Goal: Find specific page/section

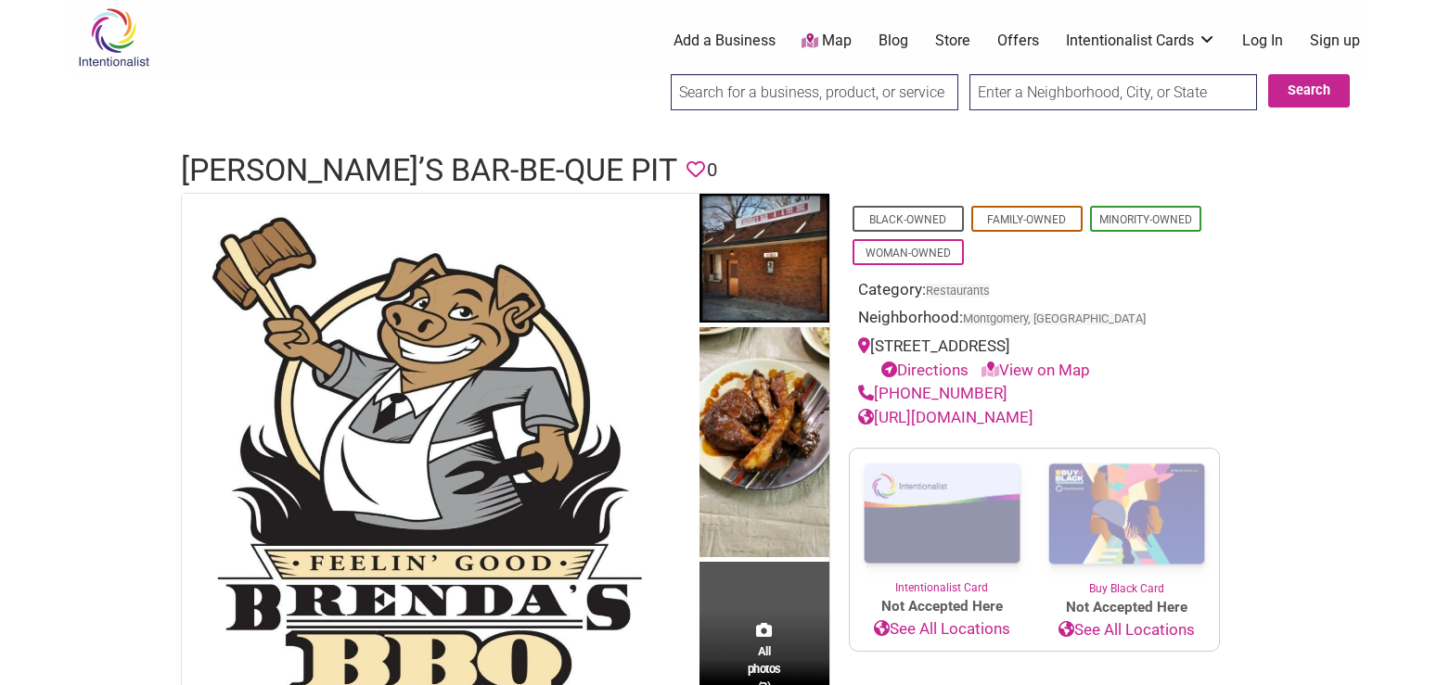
click at [132, 46] on img at bounding box center [114, 37] width 88 height 60
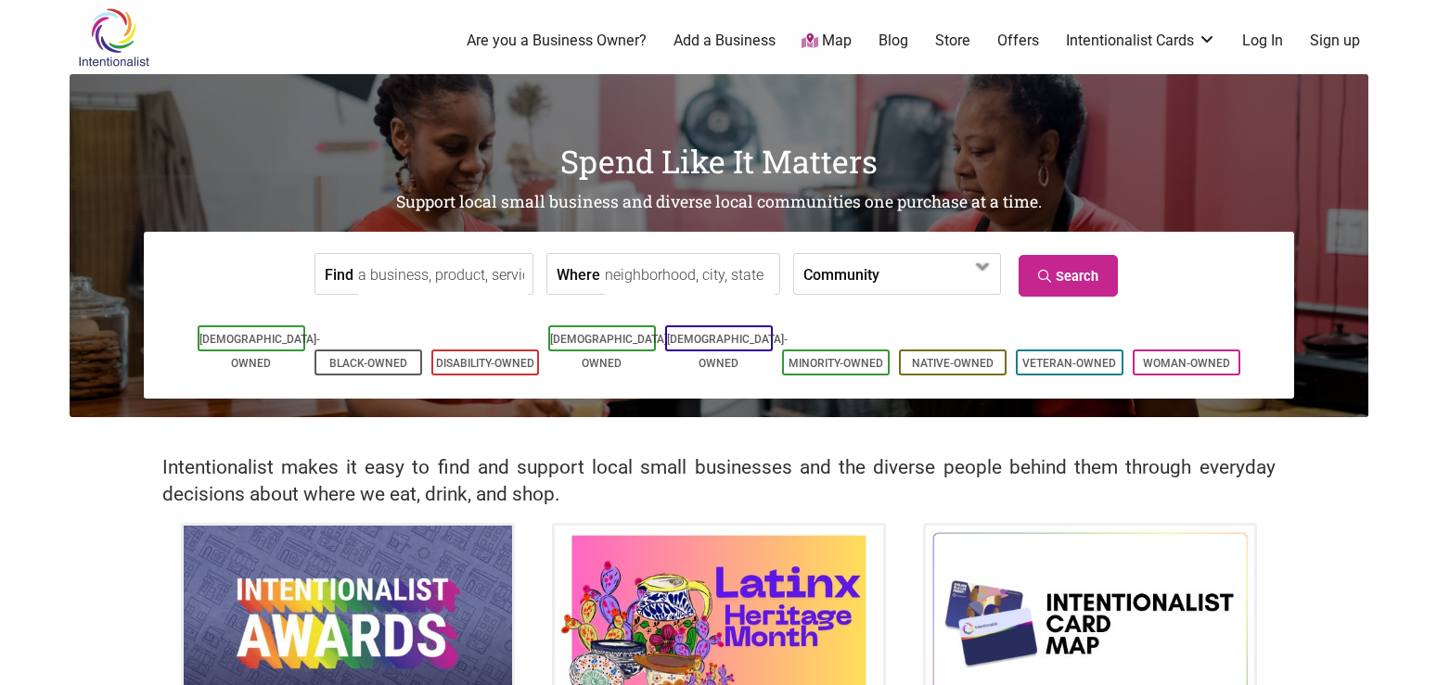
click at [702, 269] on input "Where" at bounding box center [690, 275] width 170 height 42
type input "Montgomery, Alabama"
click at [1095, 281] on link "Search" at bounding box center [1067, 276] width 99 height 42
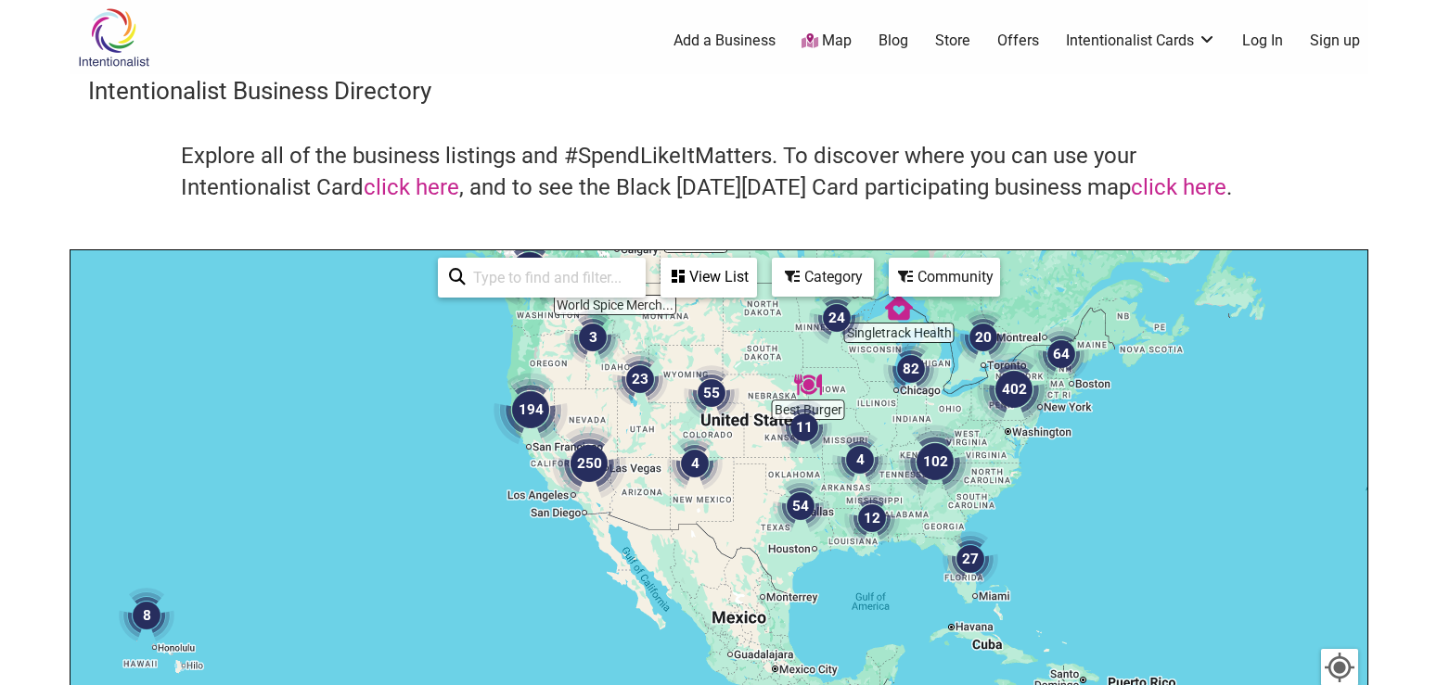
drag, startPoint x: 1001, startPoint y: 374, endPoint x: 952, endPoint y: 267, distance: 117.5
click at [942, 250] on div "Best Burger SheNative World Spice Merch... Tripp's Mt. Junea... Singletrack Hea…" at bounding box center [718, 611] width 1297 height 722
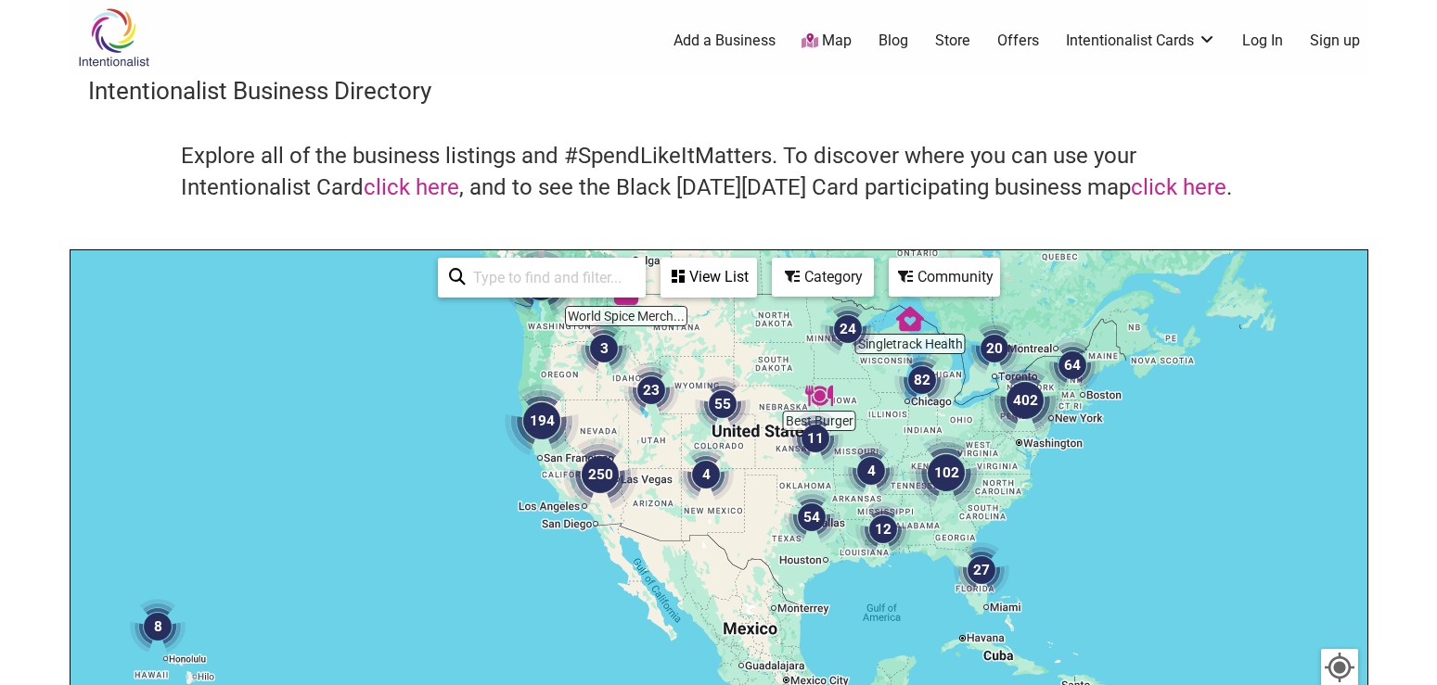
drag, startPoint x: 717, startPoint y: 517, endPoint x: 725, endPoint y: 524, distance: 11.2
click at [725, 524] on div at bounding box center [718, 611] width 1297 height 722
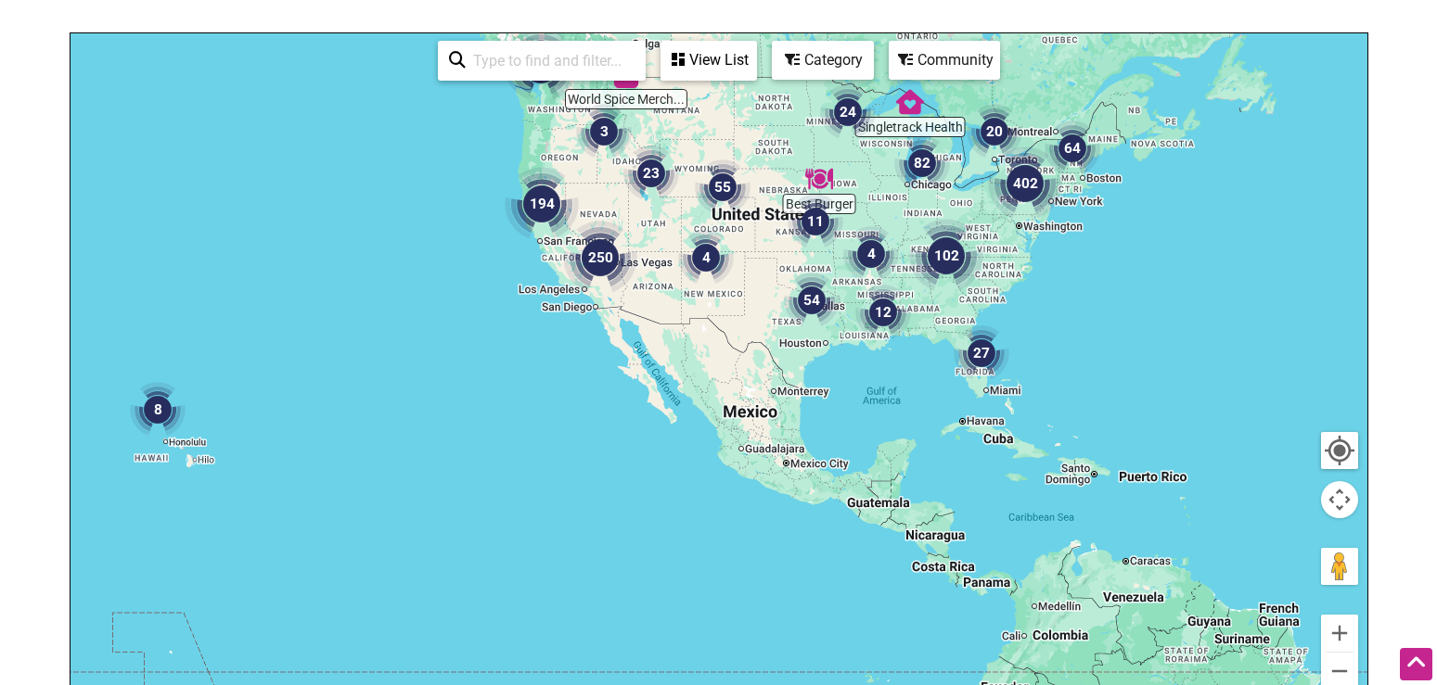
scroll to position [246, 0]
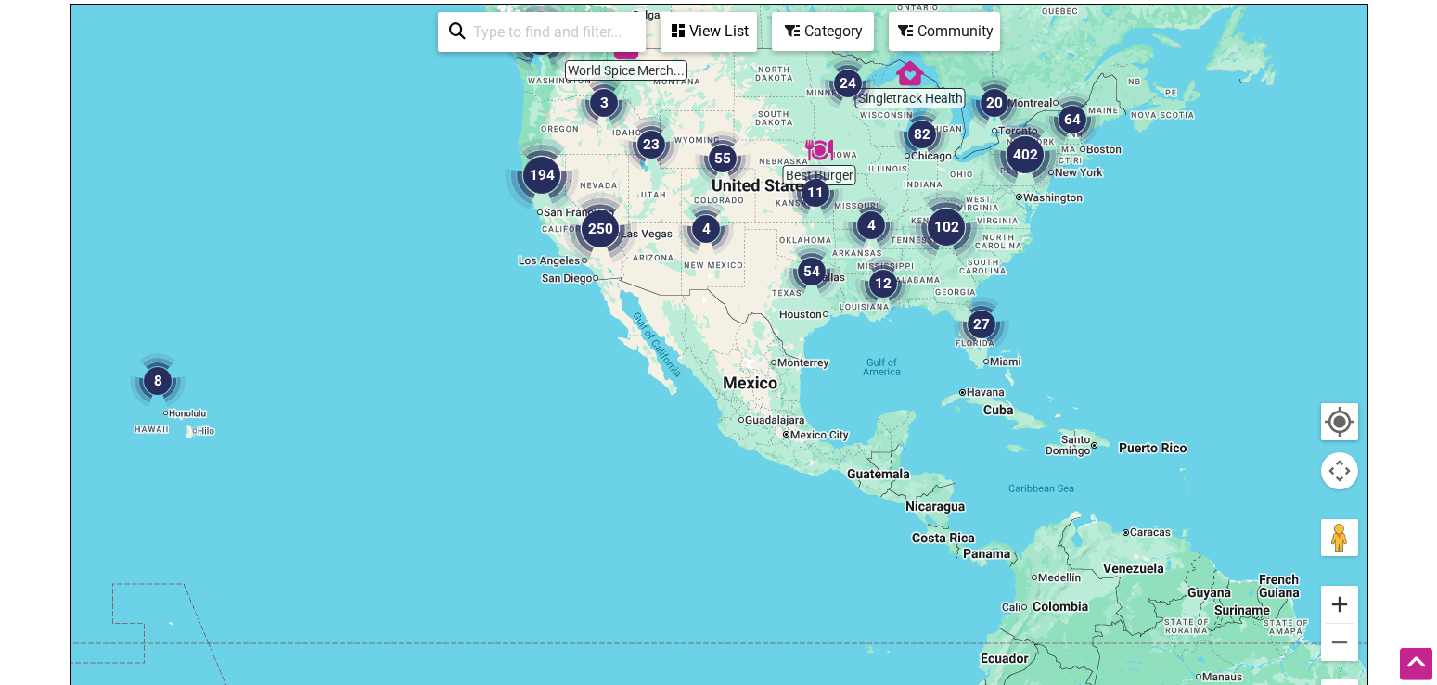
click at [1342, 614] on button "Zoom in" at bounding box center [1339, 604] width 37 height 37
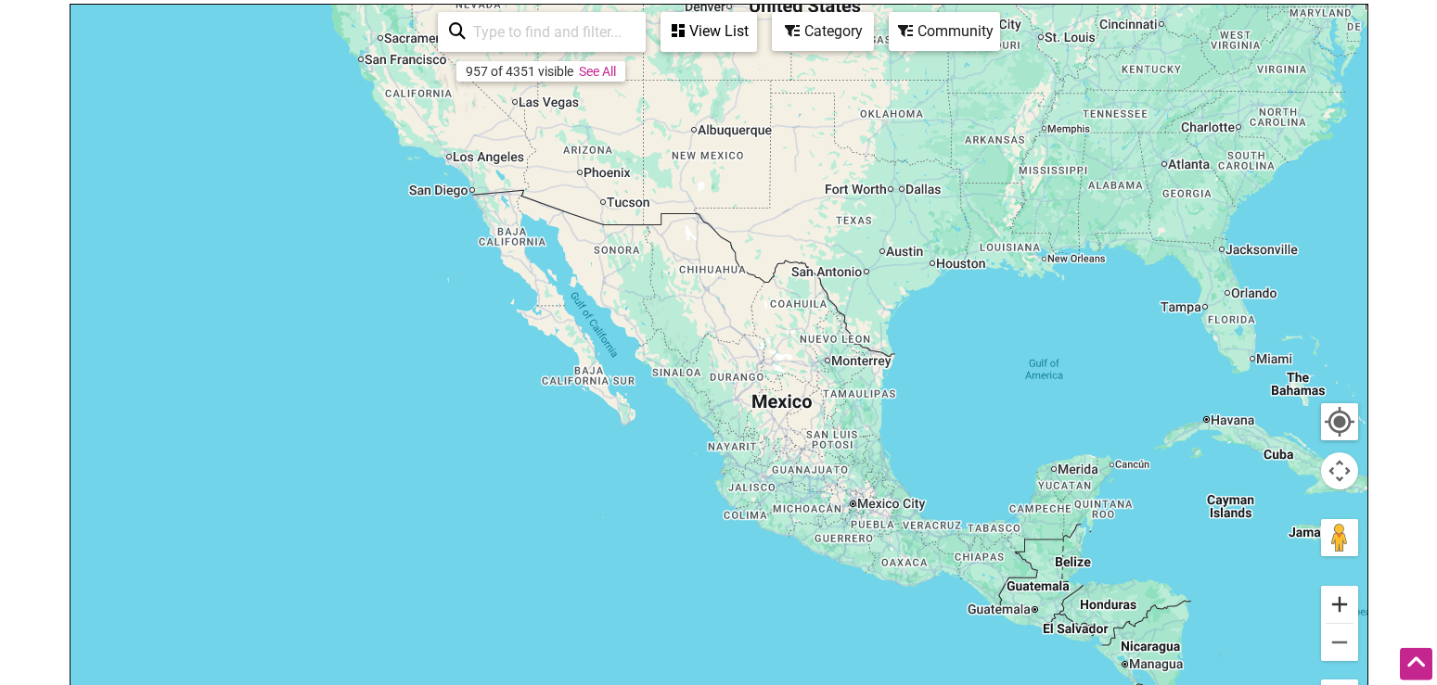
click at [1342, 614] on button "Zoom in" at bounding box center [1339, 604] width 37 height 37
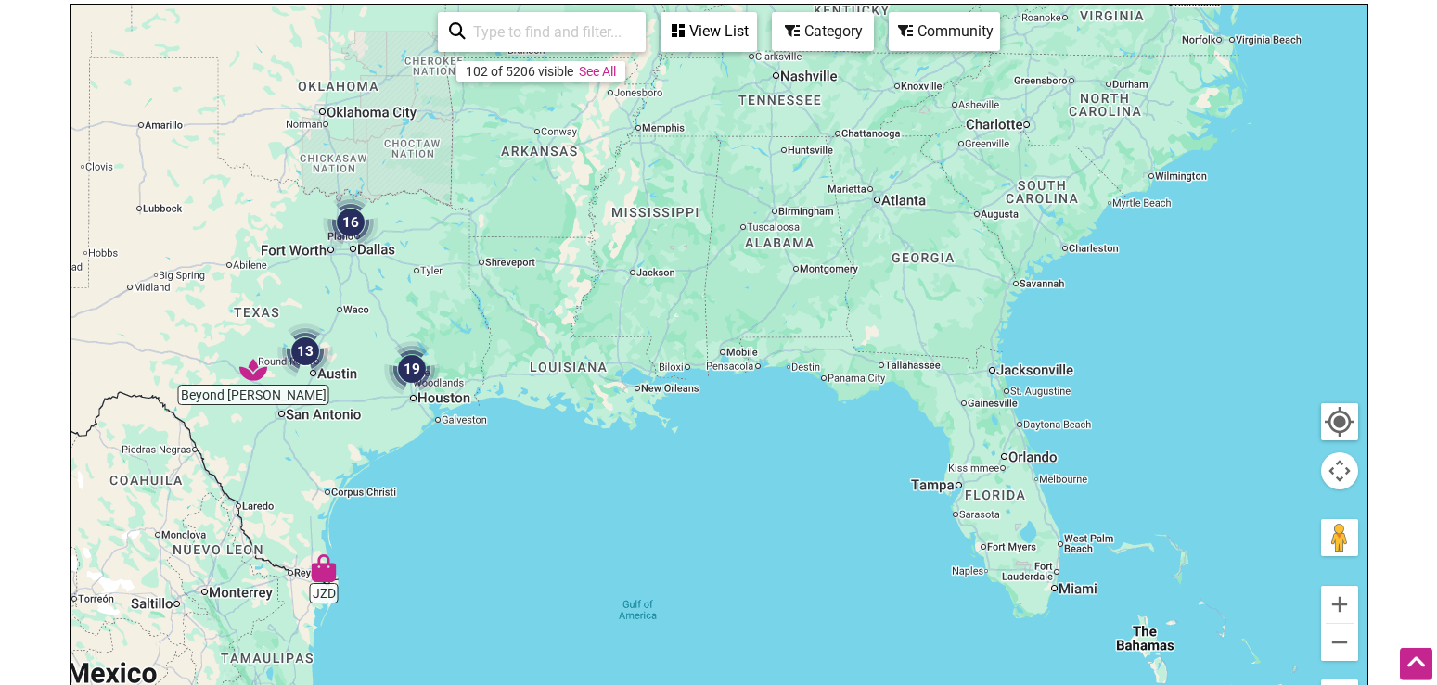
drag, startPoint x: 1203, startPoint y: 239, endPoint x: 472, endPoint y: 476, distance: 768.2
click at [472, 476] on div at bounding box center [718, 366] width 1297 height 722
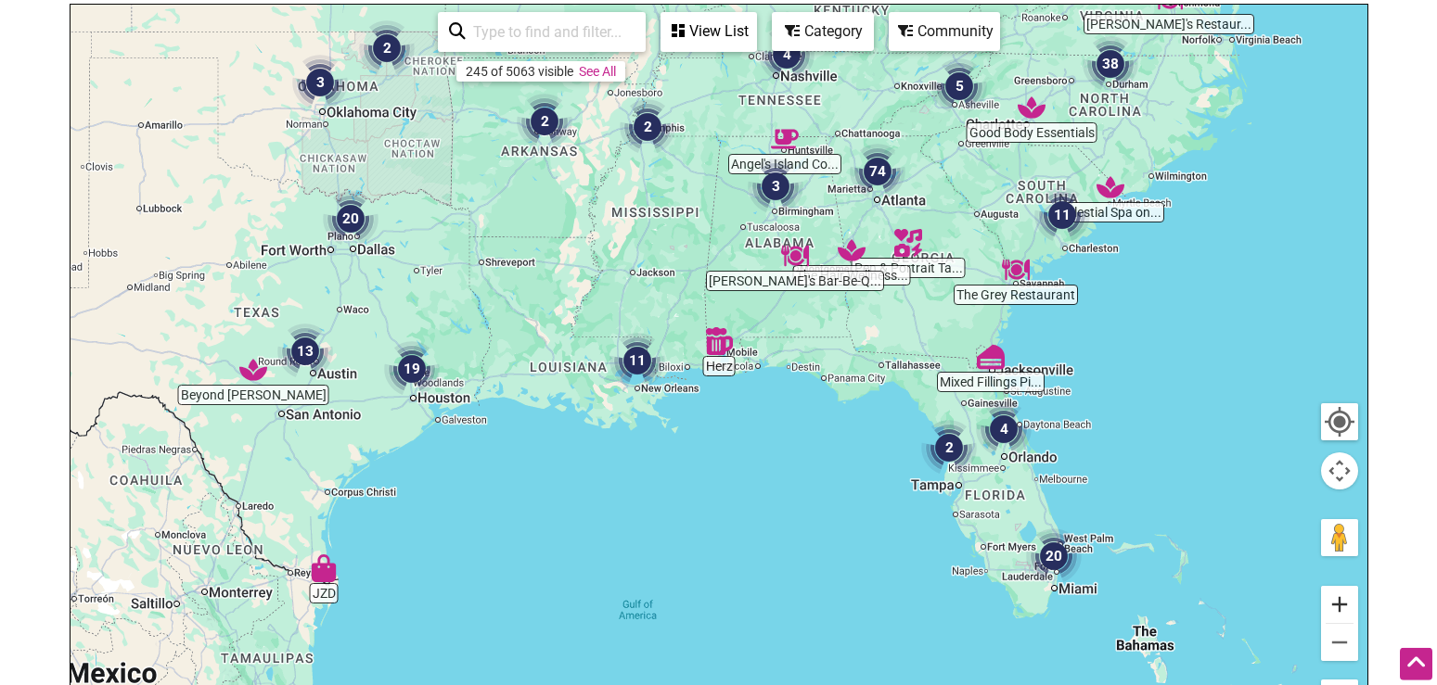
click at [1349, 603] on button "Zoom in" at bounding box center [1339, 604] width 37 height 37
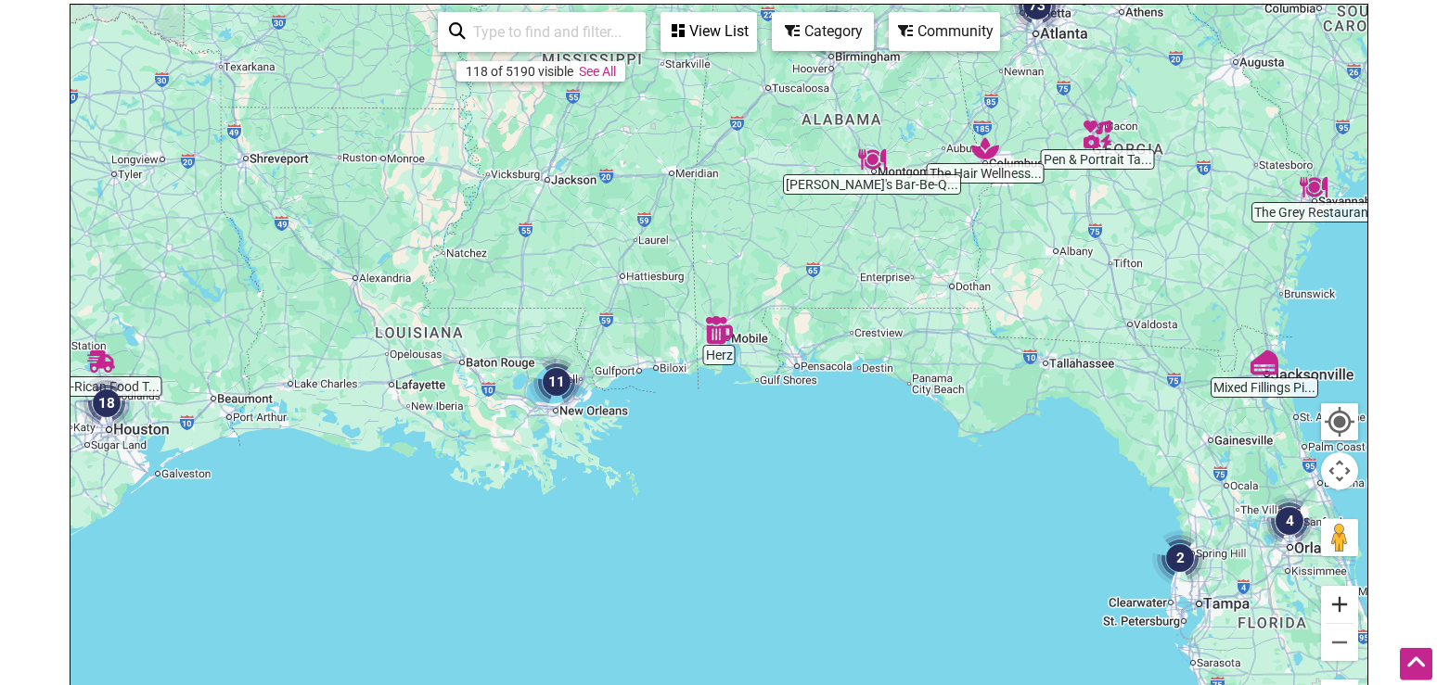
click at [1349, 603] on button "Zoom in" at bounding box center [1339, 604] width 37 height 37
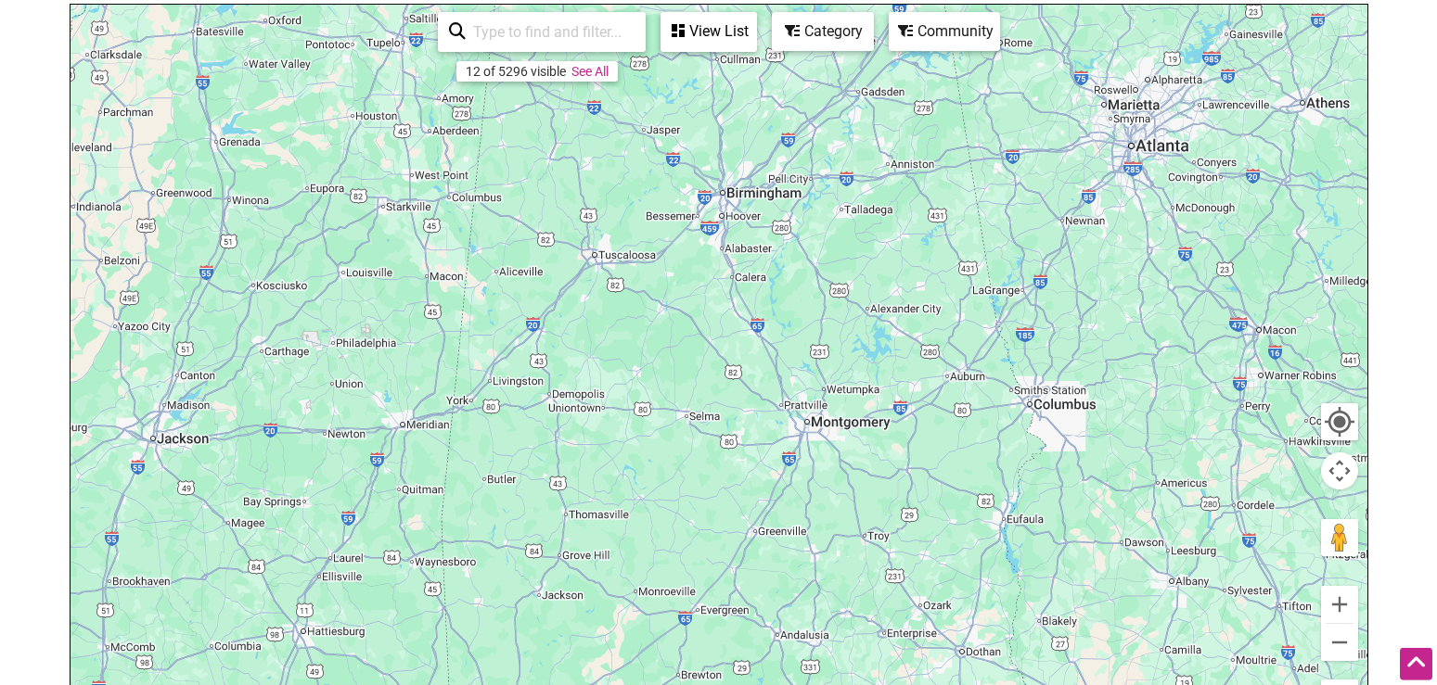
drag, startPoint x: 1040, startPoint y: 131, endPoint x: 812, endPoint y: 586, distance: 509.4
click at [812, 586] on div at bounding box center [718, 366] width 1297 height 722
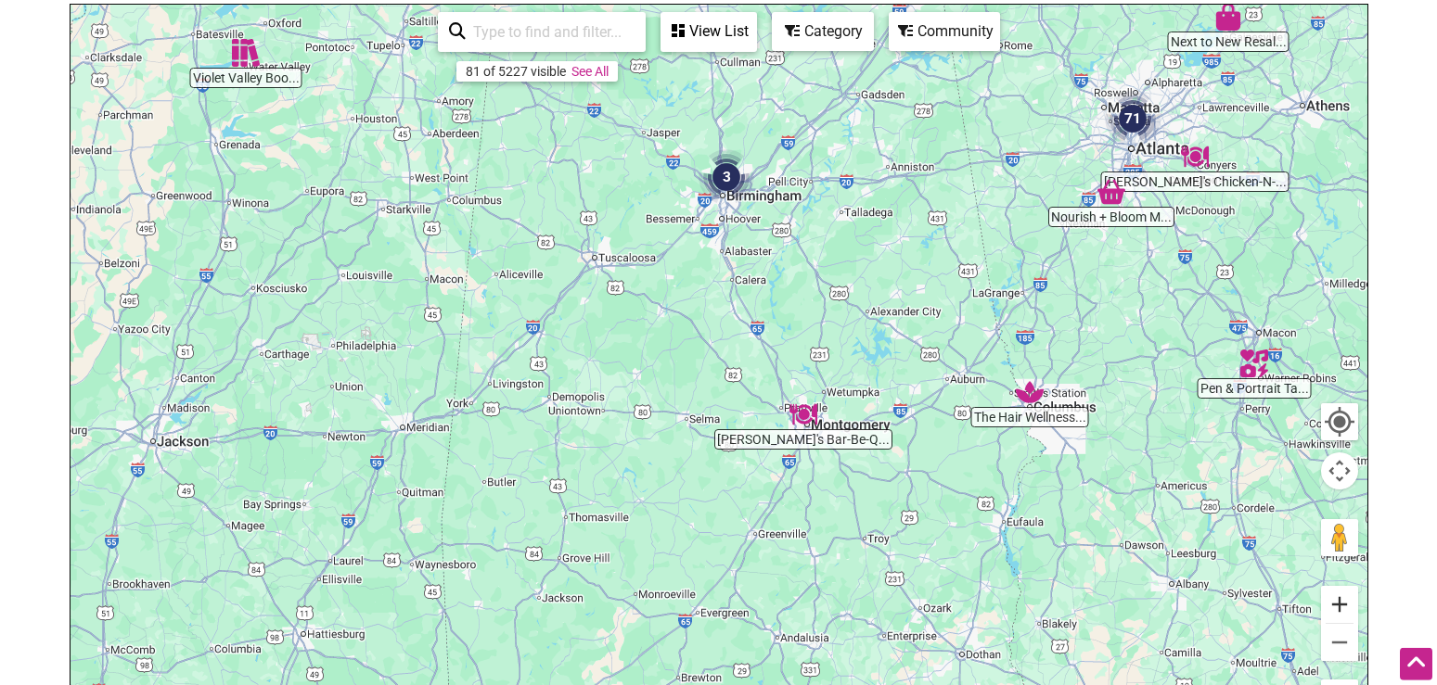
click at [1332, 605] on button "Zoom in" at bounding box center [1339, 604] width 37 height 37
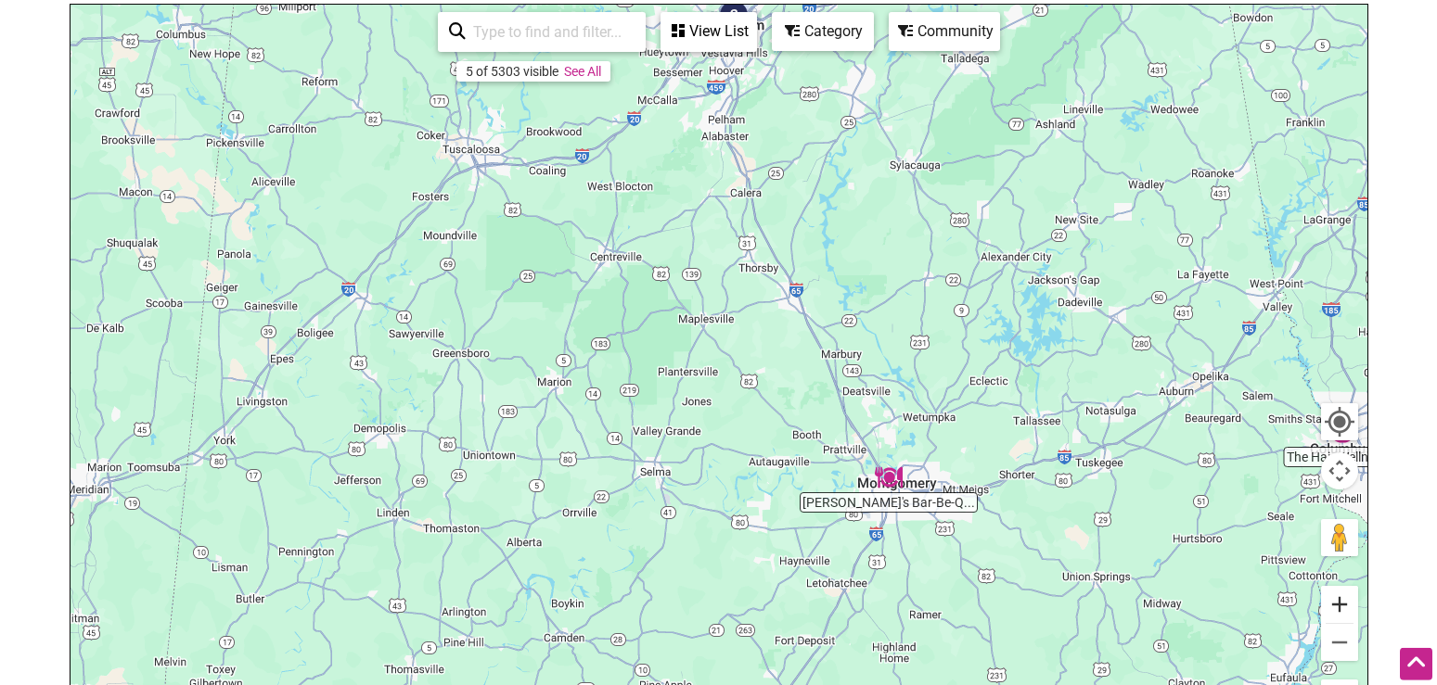
click at [1332, 605] on button "Zoom in" at bounding box center [1339, 604] width 37 height 37
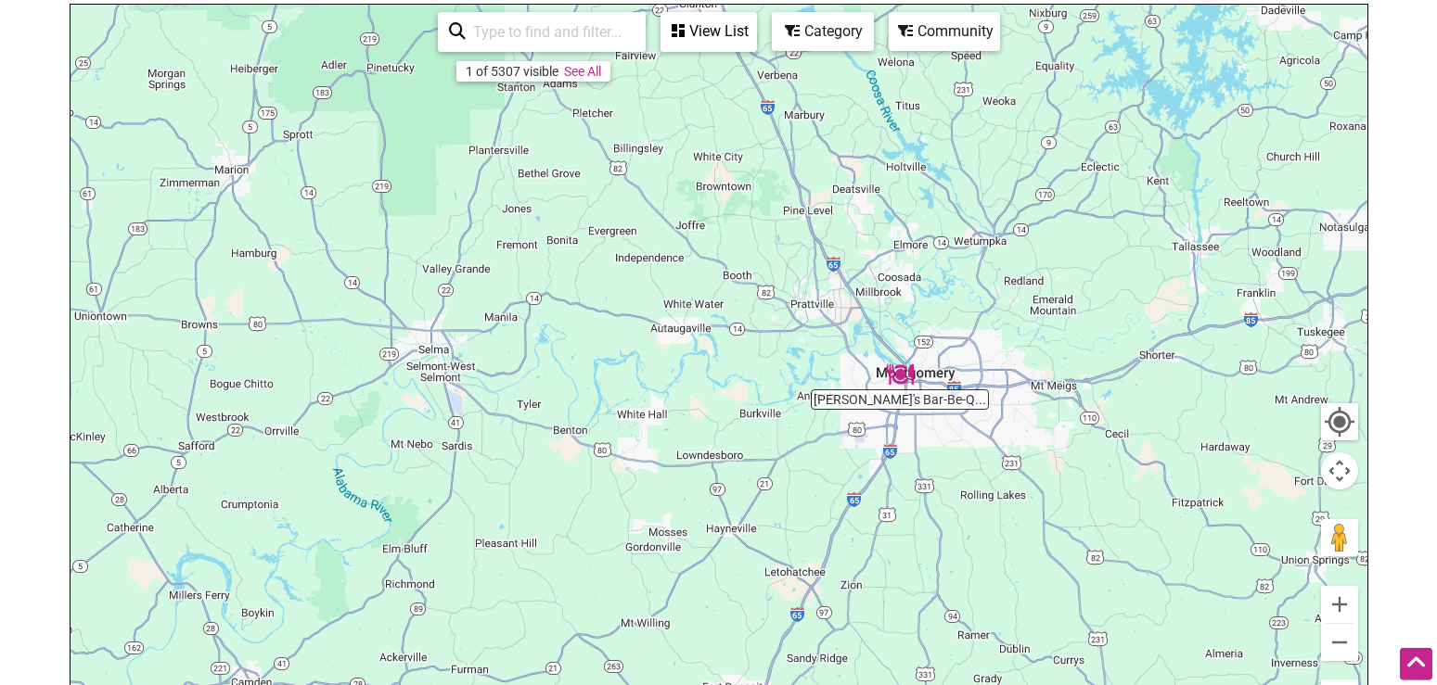
drag, startPoint x: 1184, startPoint y: 557, endPoint x: 1023, endPoint y: 318, distance: 287.9
click at [1023, 318] on div at bounding box center [718, 366] width 1297 height 722
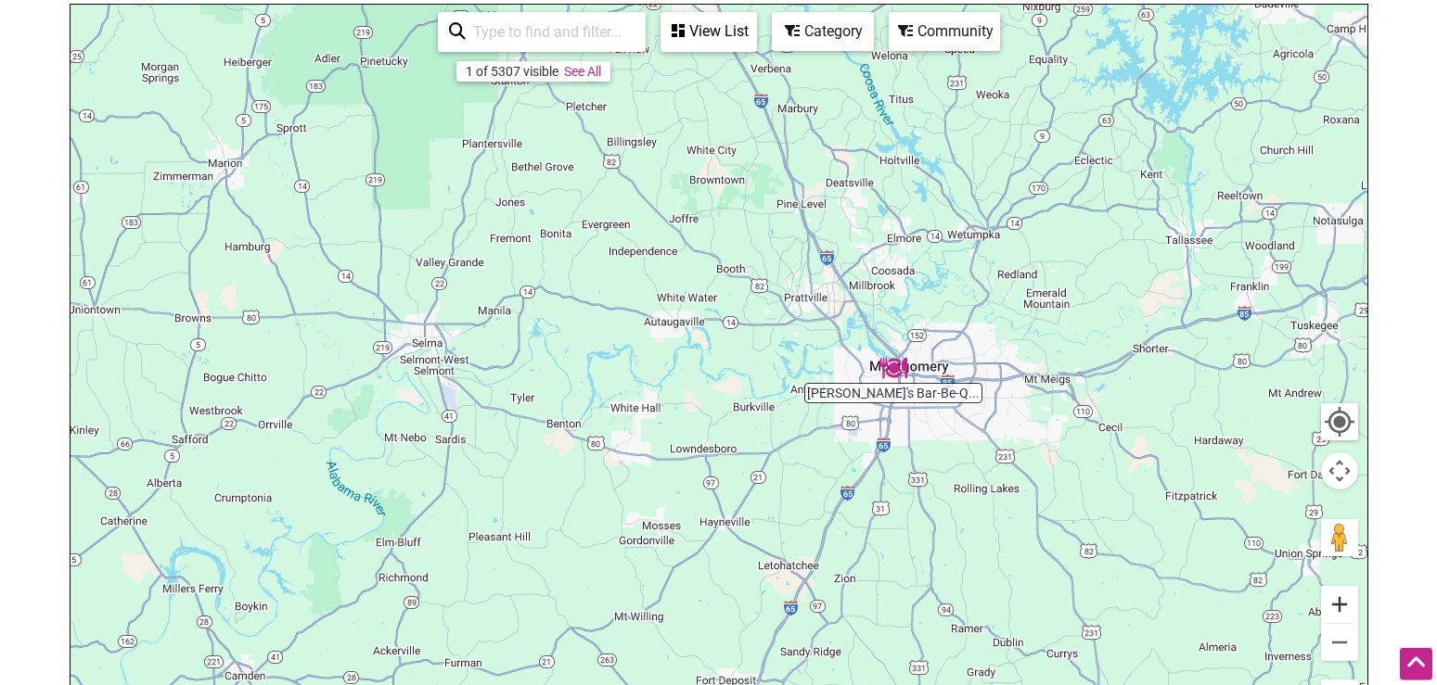
click at [1338, 609] on button "Zoom in" at bounding box center [1339, 604] width 37 height 37
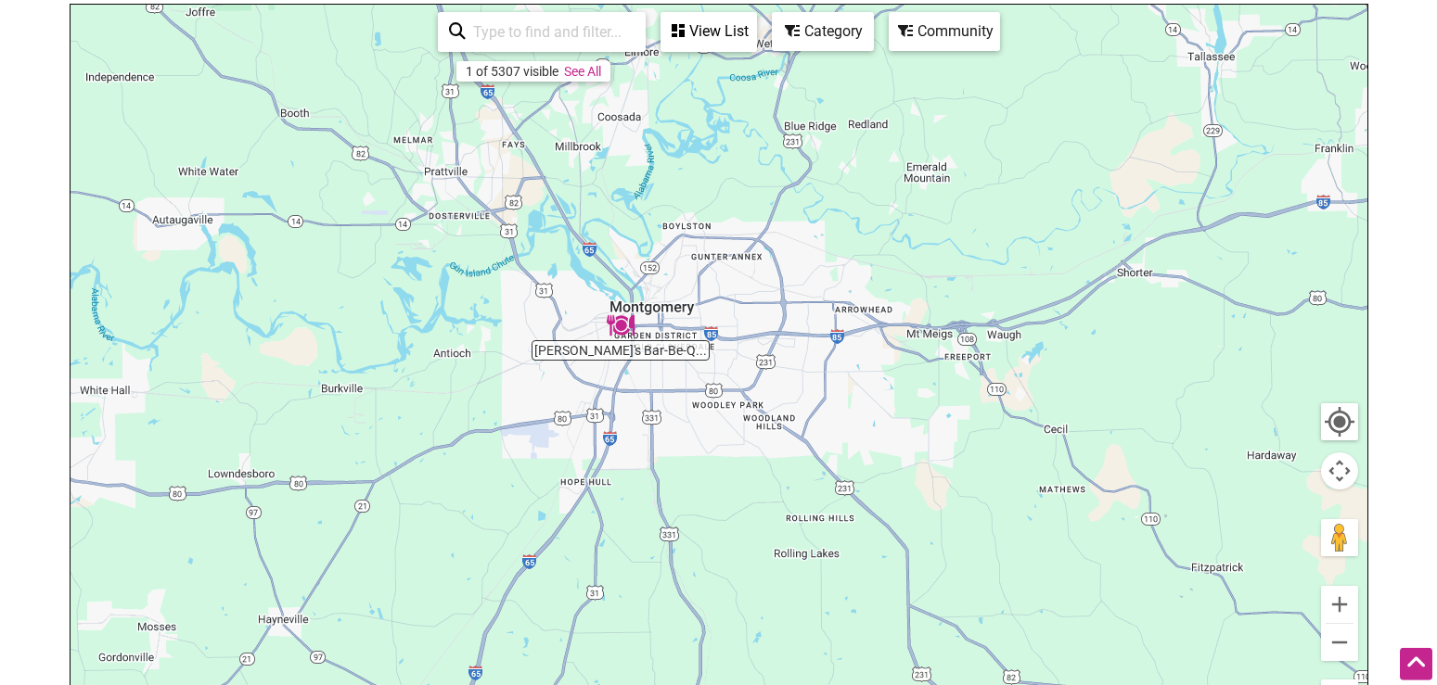
drag, startPoint x: 795, startPoint y: 435, endPoint x: 416, endPoint y: 378, distance: 383.6
click at [416, 378] on div at bounding box center [718, 366] width 1297 height 722
click at [1345, 609] on button "Zoom in" at bounding box center [1339, 604] width 37 height 37
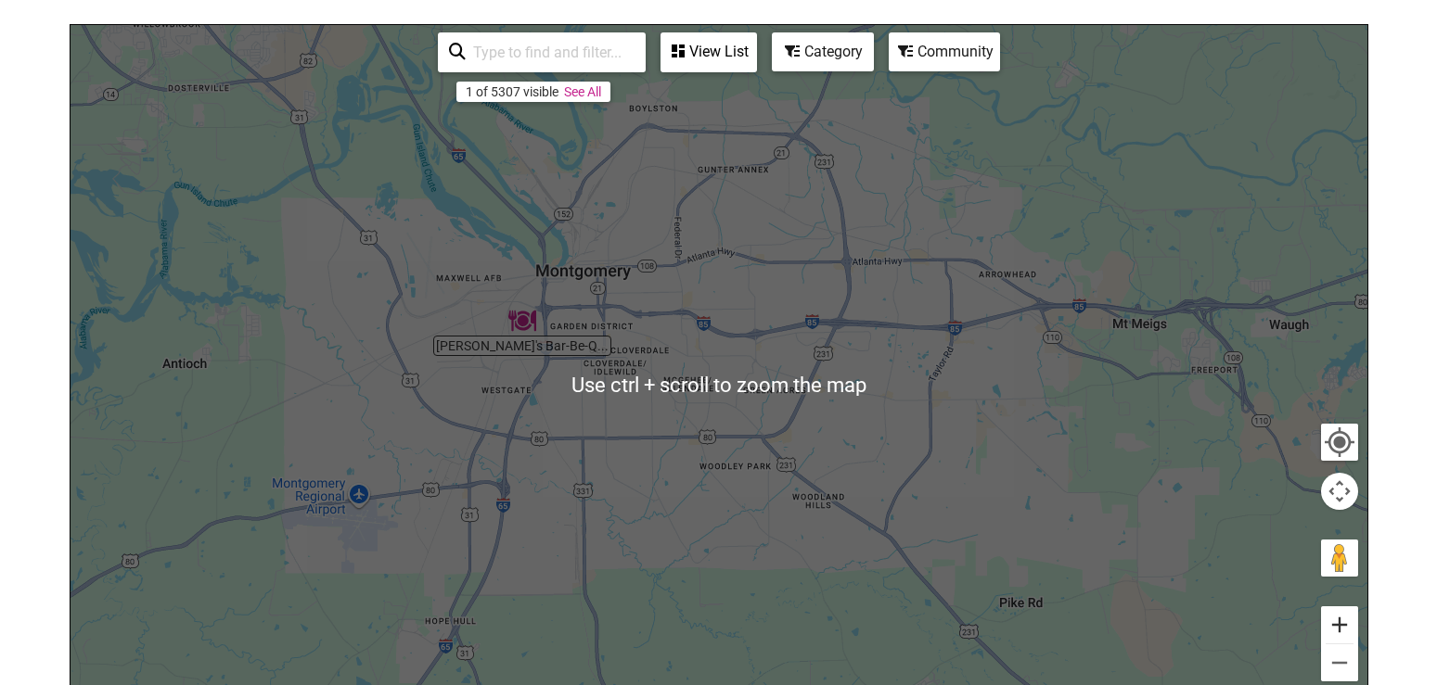
scroll to position [241, 0]
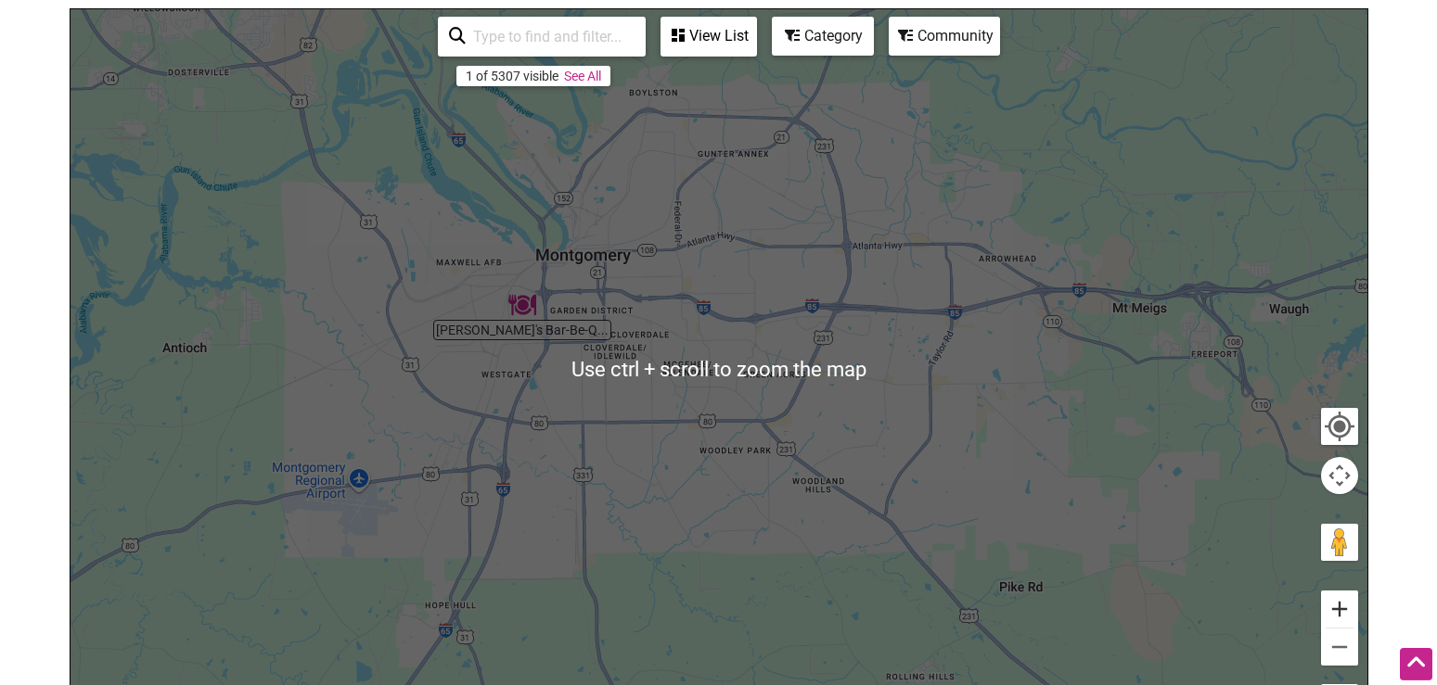
click at [1349, 608] on button "Zoom in" at bounding box center [1339, 609] width 37 height 37
